Goal: Information Seeking & Learning: Learn about a topic

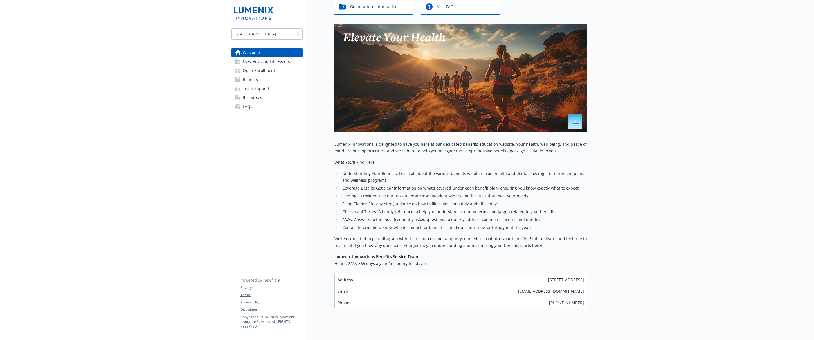
scroll to position [71, 0]
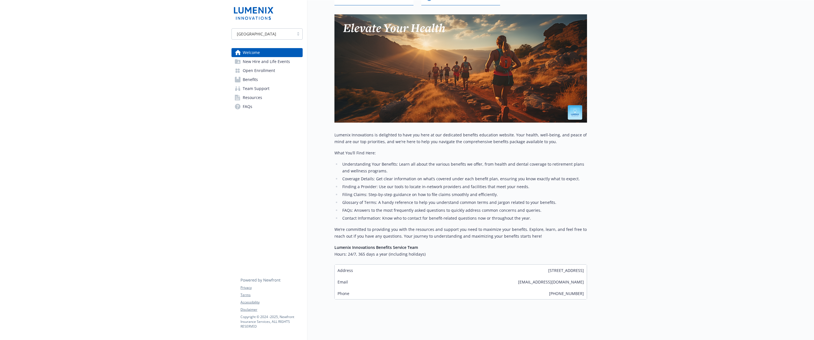
click at [257, 64] on span "New Hire and Life Events" at bounding box center [266, 61] width 47 height 9
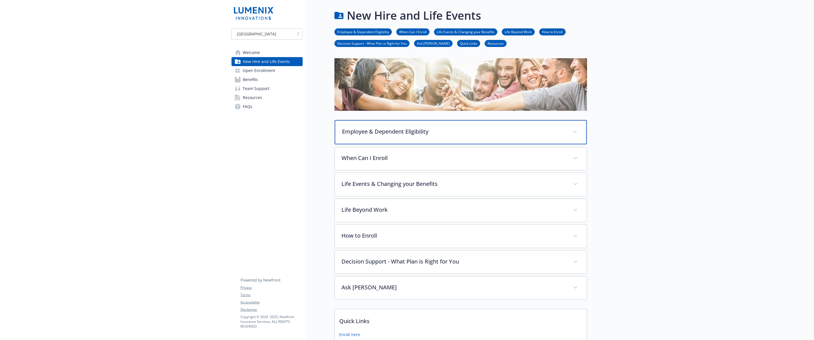
click at [358, 131] on p "Employee & Dependent Eligibility" at bounding box center [454, 131] width 224 height 8
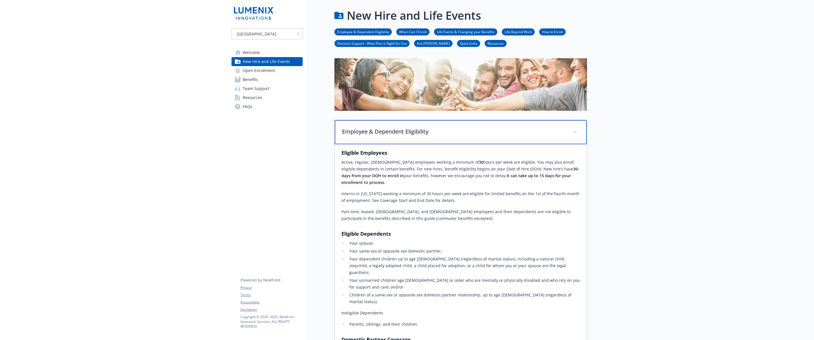
click at [360, 129] on p "Employee & Dependent Eligibility" at bounding box center [454, 131] width 224 height 8
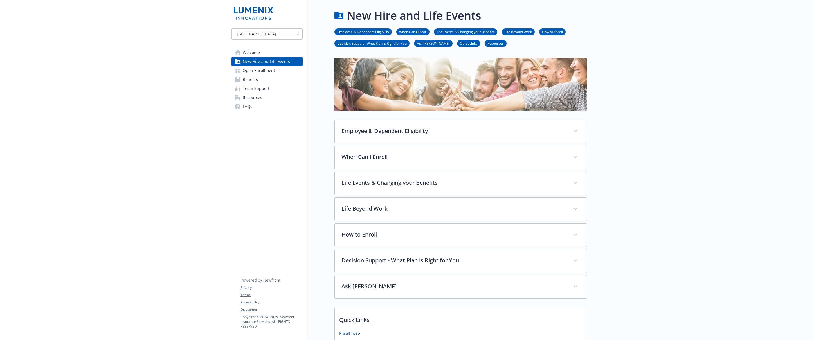
click at [254, 53] on span "Welcome" at bounding box center [251, 52] width 17 height 9
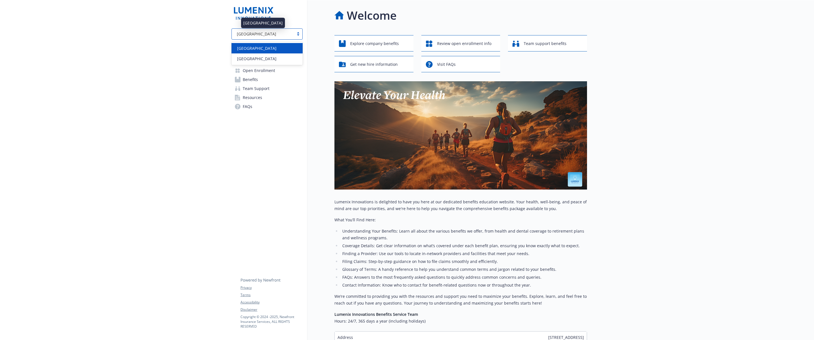
click at [276, 32] on div "[GEOGRAPHIC_DATA]" at bounding box center [263, 34] width 57 height 6
click at [305, 109] on div "option USA selected, 1 of 2. 2 results available. Use Up and Down to choose opt…" at bounding box center [267, 61] width 80 height 122
click at [252, 77] on span "Benefits" at bounding box center [250, 79] width 15 height 9
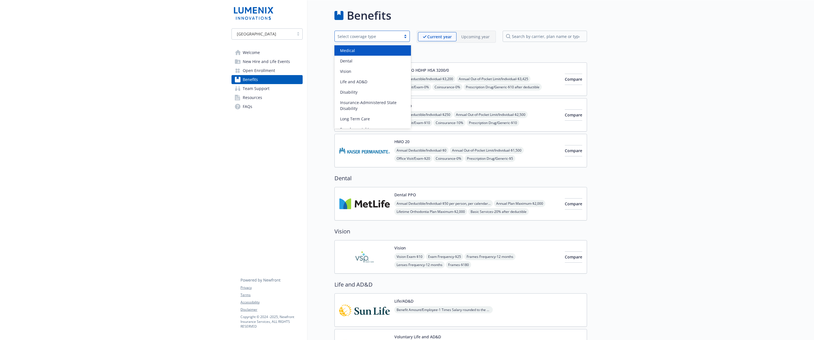
click at [387, 35] on div "Select coverage type" at bounding box center [368, 36] width 61 height 6
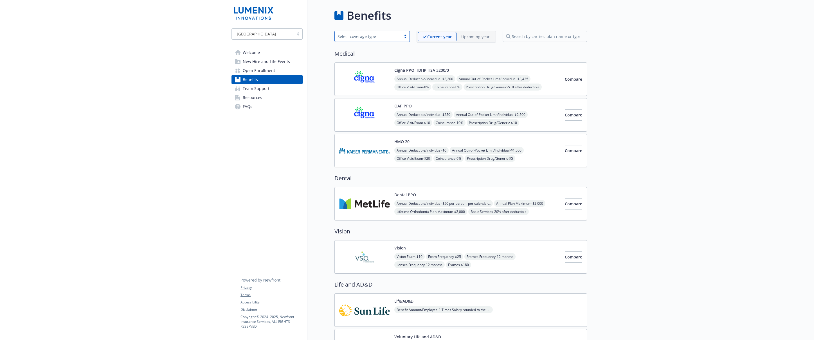
click at [260, 89] on span "Team Support" at bounding box center [256, 88] width 27 height 9
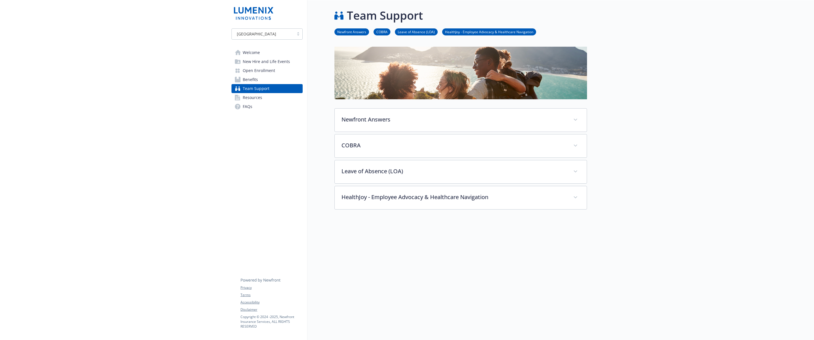
click at [254, 98] on span "Resources" at bounding box center [252, 97] width 19 height 9
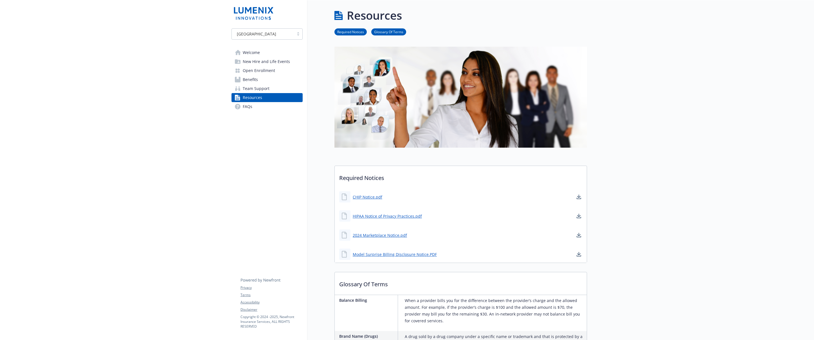
click at [252, 51] on span "Welcome" at bounding box center [251, 52] width 17 height 9
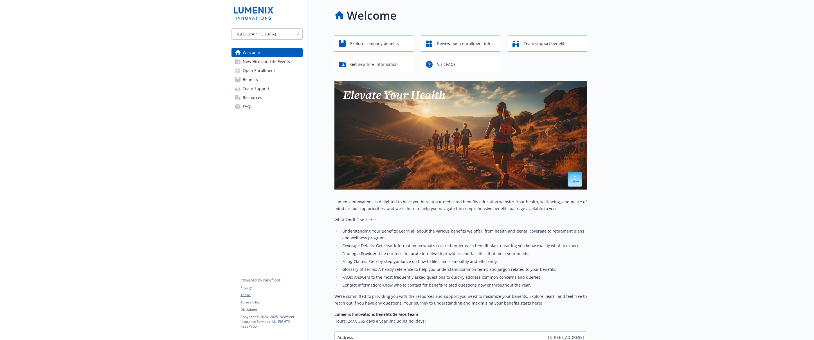
click at [256, 69] on span "Open Enrollment" at bounding box center [259, 70] width 32 height 9
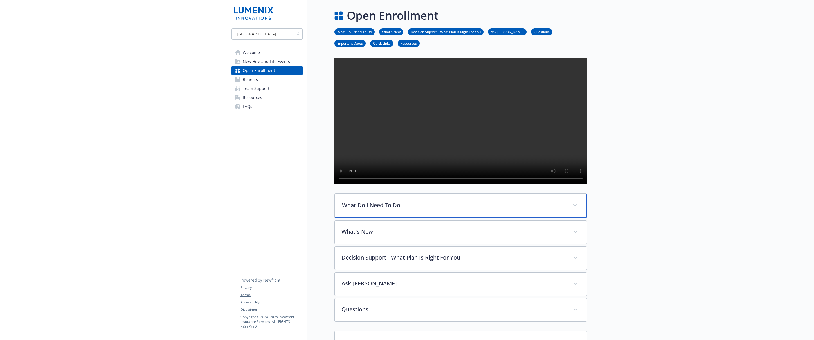
click at [398, 210] on p "What Do I Need To Do" at bounding box center [454, 205] width 224 height 8
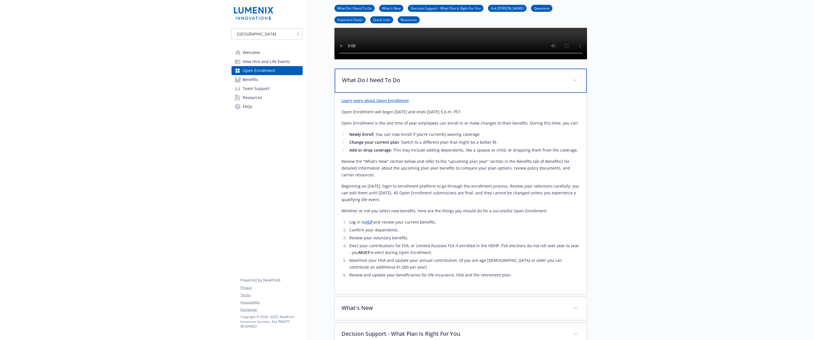
scroll to position [129, 0]
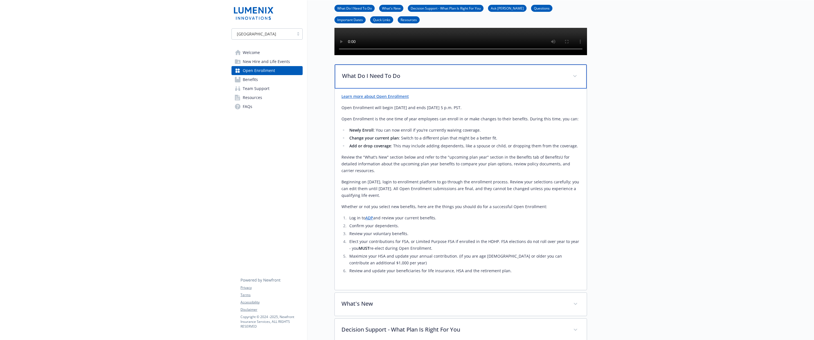
click at [422, 80] on p "What Do I Need To Do" at bounding box center [454, 76] width 224 height 8
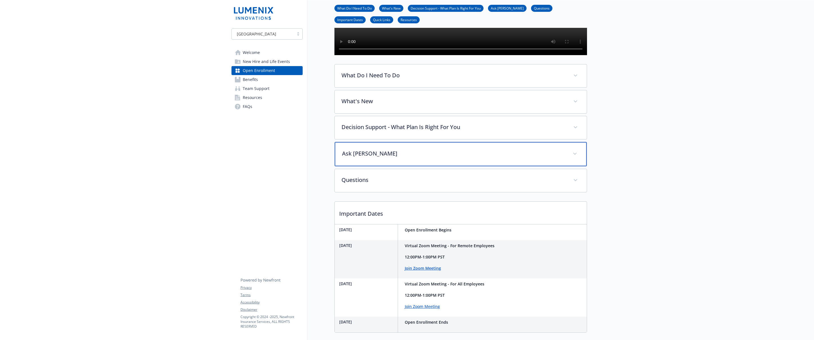
click at [411, 158] on p "Ask [PERSON_NAME]" at bounding box center [454, 153] width 224 height 8
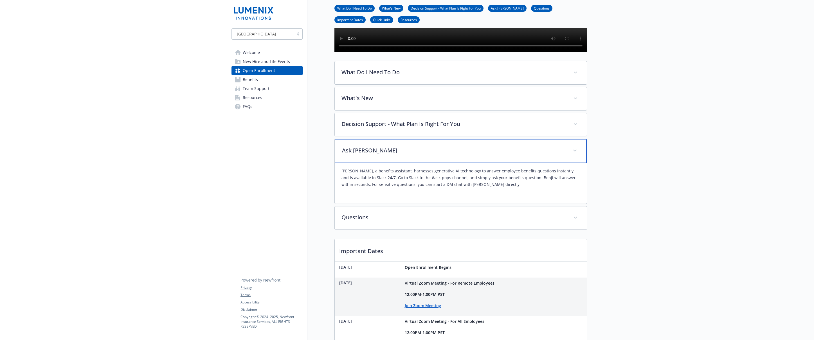
scroll to position [133, 0]
click at [475, 154] on p "Ask [PERSON_NAME]" at bounding box center [454, 150] width 224 height 8
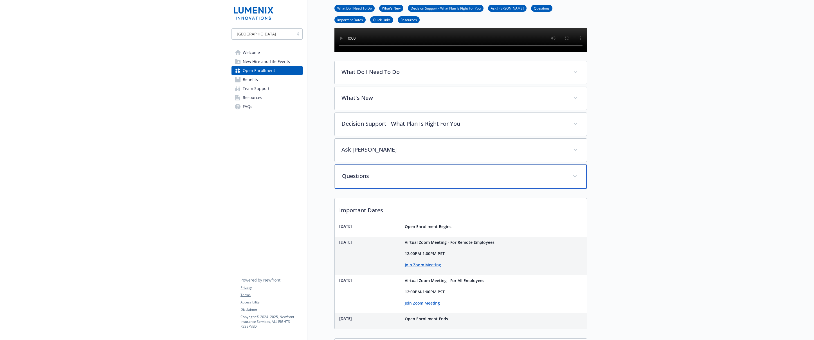
click at [461, 180] on p "Questions" at bounding box center [454, 176] width 224 height 8
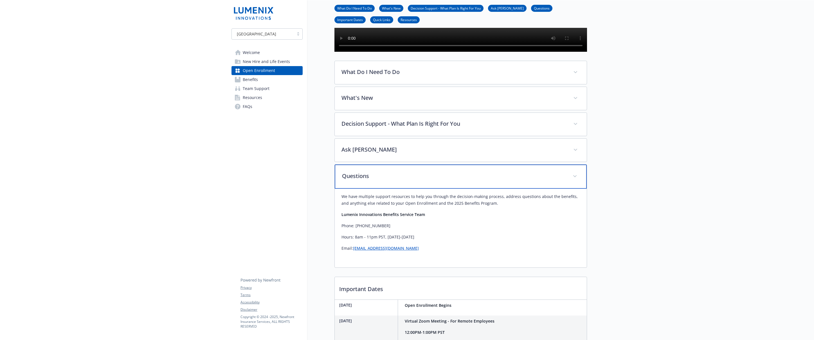
click at [461, 180] on p "Questions" at bounding box center [454, 176] width 224 height 8
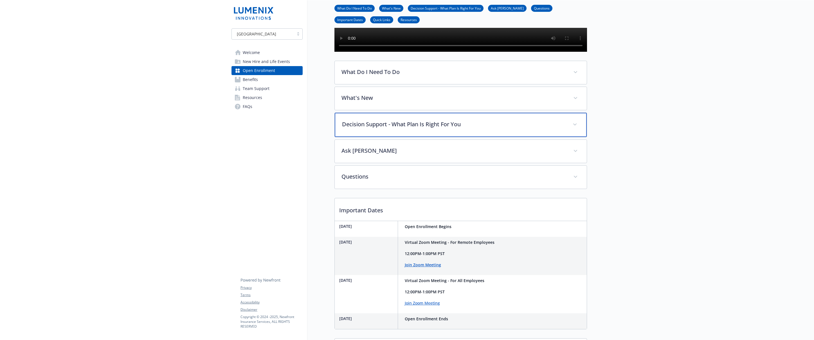
click at [422, 129] on p "Decision Support - What Plan Is Right For You" at bounding box center [454, 124] width 224 height 8
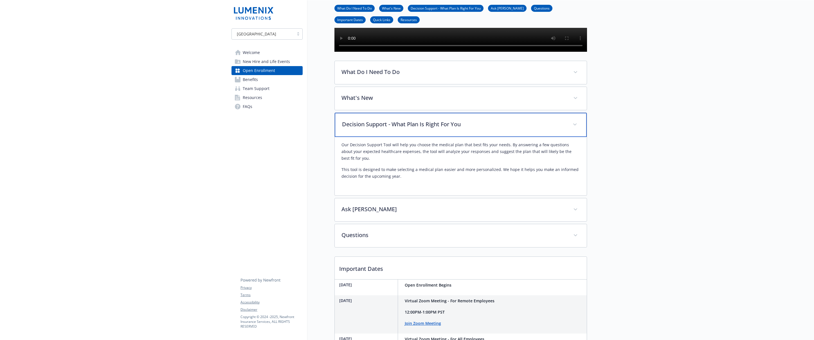
click at [422, 129] on p "Decision Support - What Plan Is Right For You" at bounding box center [454, 124] width 224 height 8
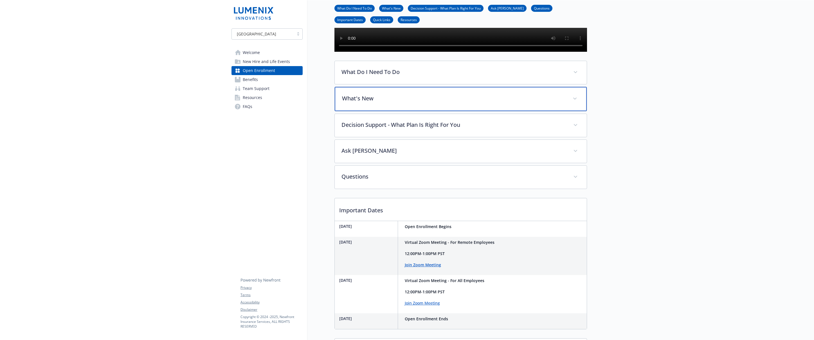
click at [415, 103] on p "What's New" at bounding box center [454, 98] width 224 height 8
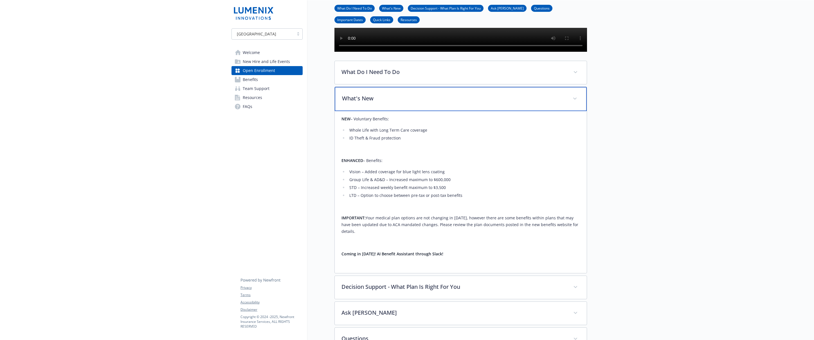
click at [415, 103] on p "What's New" at bounding box center [454, 98] width 224 height 8
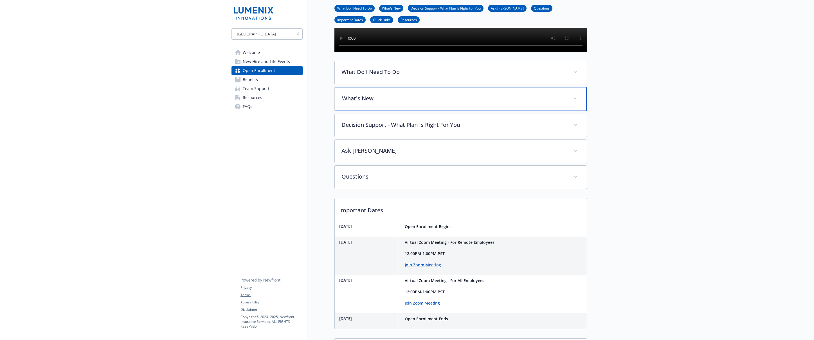
click at [415, 103] on p "What's New" at bounding box center [454, 98] width 224 height 8
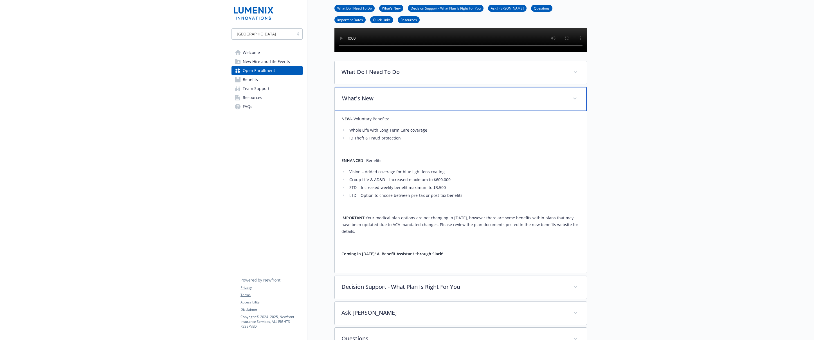
click at [415, 103] on p "What's New" at bounding box center [454, 98] width 224 height 8
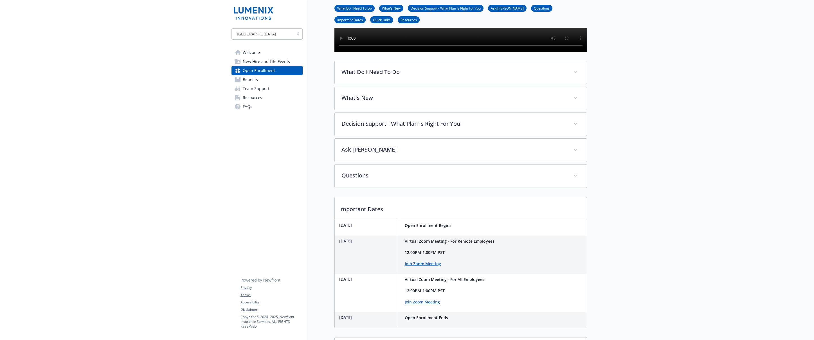
click at [246, 78] on span "Benefits" at bounding box center [250, 79] width 15 height 9
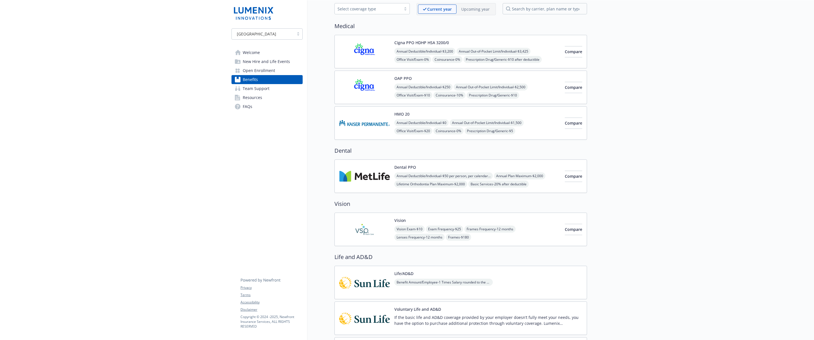
scroll to position [45, 0]
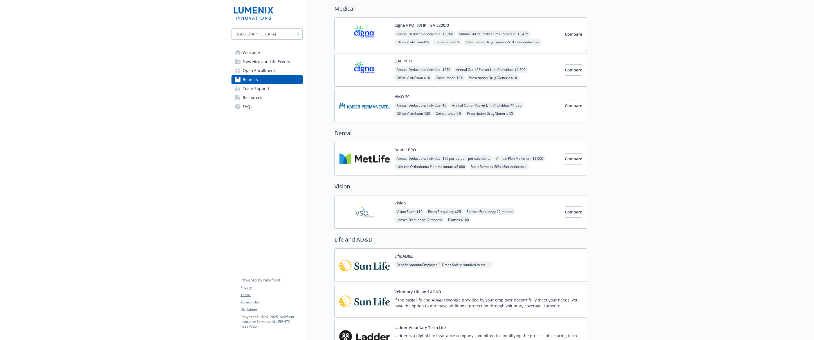
click at [371, 158] on img at bounding box center [364, 159] width 51 height 24
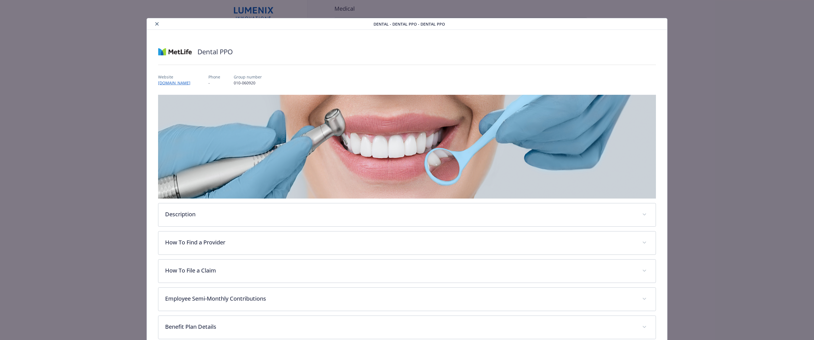
click at [156, 24] on icon "close" at bounding box center [156, 23] width 3 height 3
